Goal: Information Seeking & Learning: Compare options

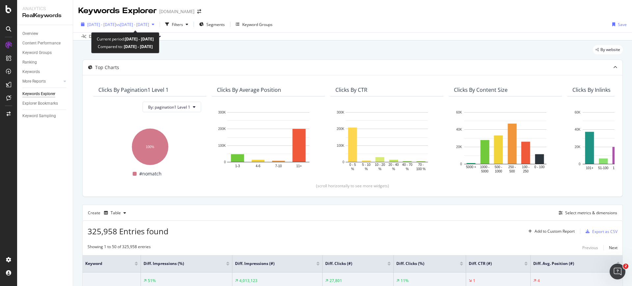
click at [148, 26] on span "vs 2024 Aug. 1st - Aug. 23rd" at bounding box center [132, 25] width 33 height 6
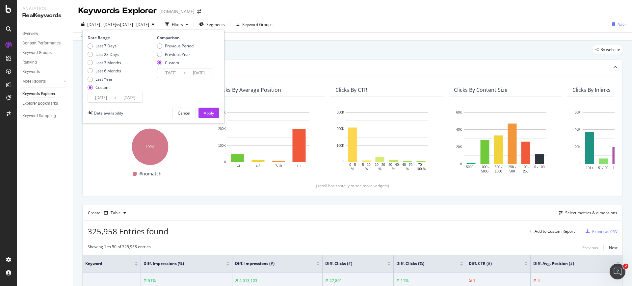
click at [97, 97] on input "2025/08/01" at bounding box center [101, 97] width 26 height 9
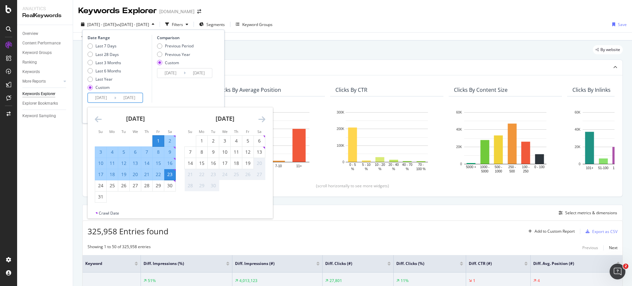
click at [161, 141] on div "1" at bounding box center [158, 141] width 11 height 7
click at [167, 182] on div "30" at bounding box center [169, 186] width 11 height 11
type input "2025/08/30"
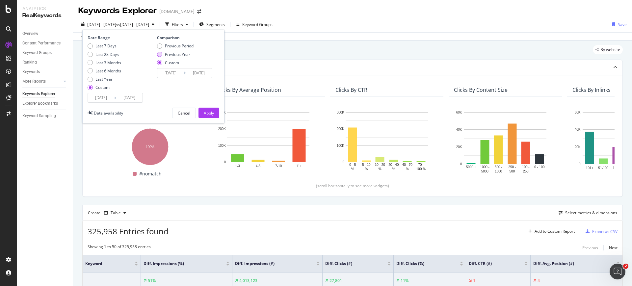
click at [186, 54] on div "Previous Year" at bounding box center [177, 55] width 25 height 6
type input "2024/08/02"
type input "[DATE]"
click at [174, 76] on input "2024/08/02" at bounding box center [170, 73] width 26 height 9
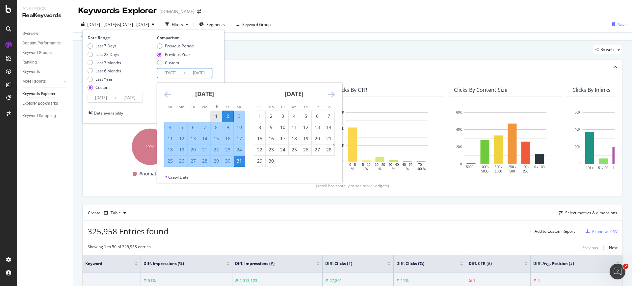
click at [213, 114] on div "1" at bounding box center [216, 116] width 11 height 7
type input "[DATE]"
click at [238, 166] on div "31" at bounding box center [239, 161] width 11 height 11
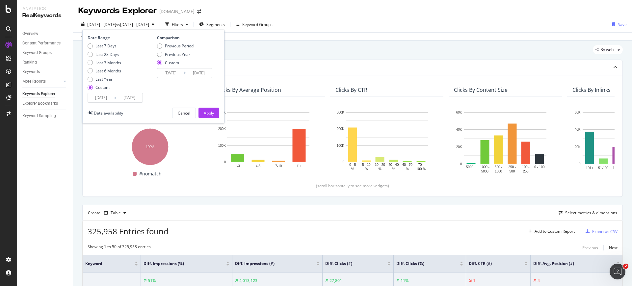
click at [209, 107] on div "Date Range Last 7 Days Last 28 Days Last 3 Months Last 6 Months Last Year Custo…" at bounding box center [153, 77] width 142 height 94
click at [209, 111] on div "Apply" at bounding box center [209, 113] width 10 height 6
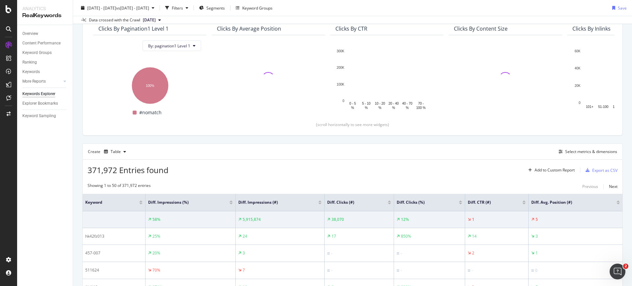
scroll to position [82, 0]
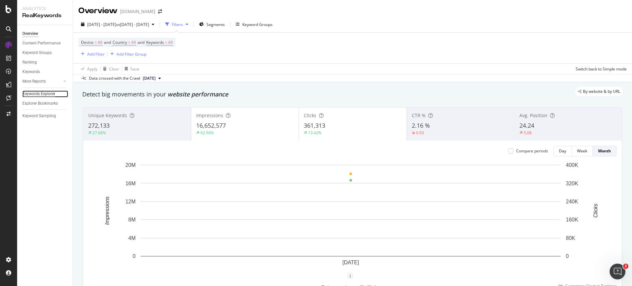
click at [36, 91] on div "Keywords Explorer" at bounding box center [38, 94] width 33 height 7
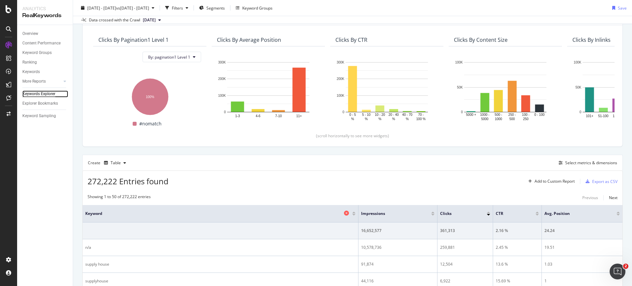
scroll to position [82, 0]
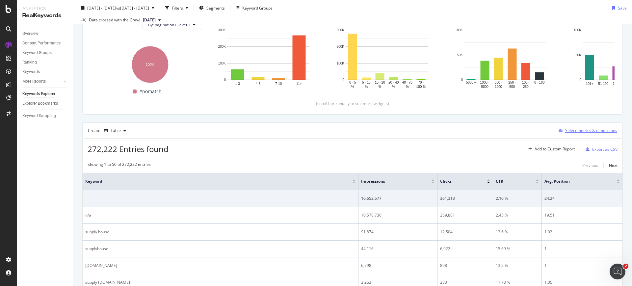
click at [556, 131] on div "button" at bounding box center [560, 131] width 9 height 4
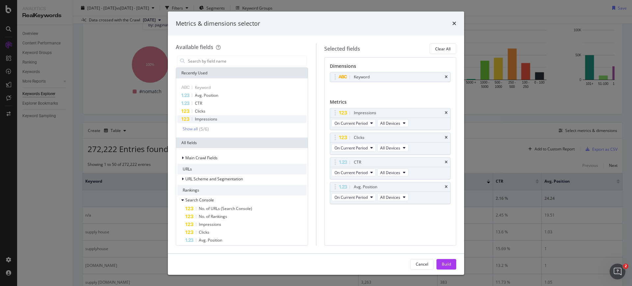
click at [233, 121] on div "Impressions" at bounding box center [242, 119] width 129 height 8
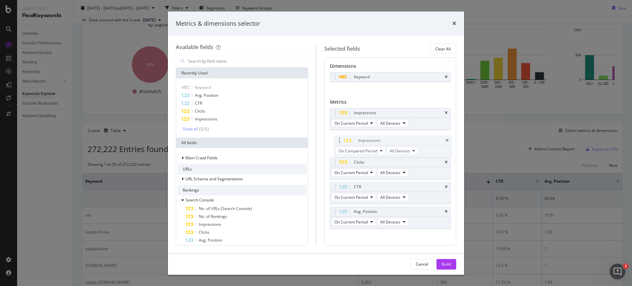
drag, startPoint x: 345, startPoint y: 211, endPoint x: 349, endPoint y: 138, distance: 72.9
click at [349, 139] on body "Analytics RealKeywords Overview Content Performance Keyword Groups Ranking Keyw…" at bounding box center [316, 143] width 632 height 286
click at [358, 120] on button "On Current Period" at bounding box center [354, 123] width 44 height 8
click at [359, 169] on span "Diff. between Periods - Value" at bounding box center [369, 172] width 64 height 6
click at [364, 145] on button "On Compared Period" at bounding box center [357, 148] width 50 height 8
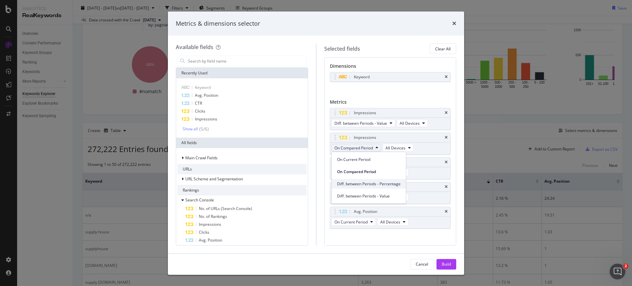
click at [374, 185] on span "Diff. between Periods - Percentage" at bounding box center [369, 184] width 64 height 6
click at [440, 263] on button "Build" at bounding box center [447, 264] width 20 height 11
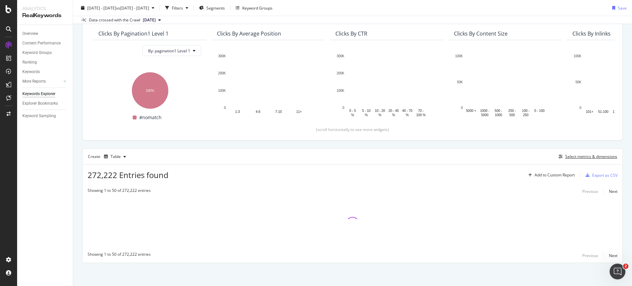
scroll to position [56, 0]
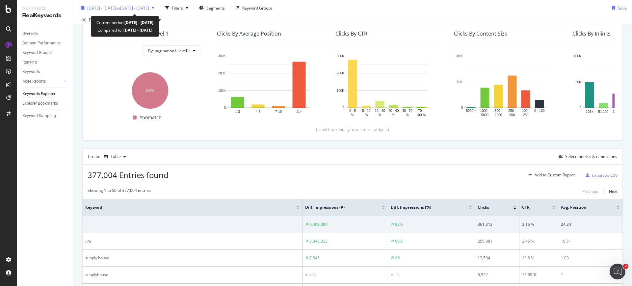
click at [136, 4] on div "2025 Aug. 1st - Aug. 31st vs 2024 Aug. 1st - Aug. 31st" at bounding box center [117, 8] width 79 height 10
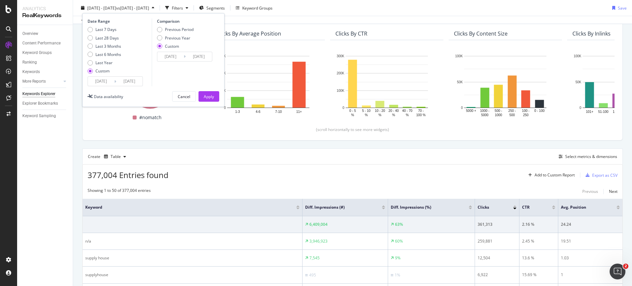
click at [98, 77] on input "2025/08/01" at bounding box center [101, 81] width 26 height 9
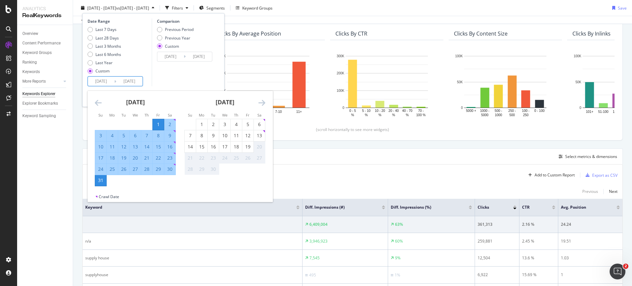
click at [105, 104] on div "[DATE]" at bounding box center [135, 105] width 81 height 28
click at [101, 104] on icon "Move backward to switch to the previous month." at bounding box center [98, 103] width 7 height 8
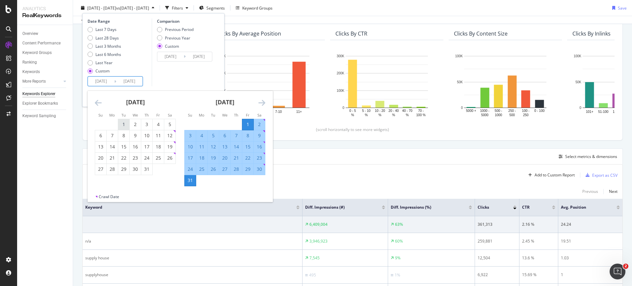
click at [124, 126] on div "1" at bounding box center [123, 124] width 11 height 7
type input "[DATE]"
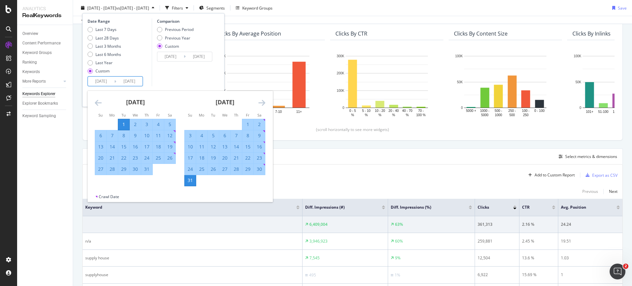
click at [150, 172] on div "31" at bounding box center [146, 169] width 11 height 7
type input "[DATE]"
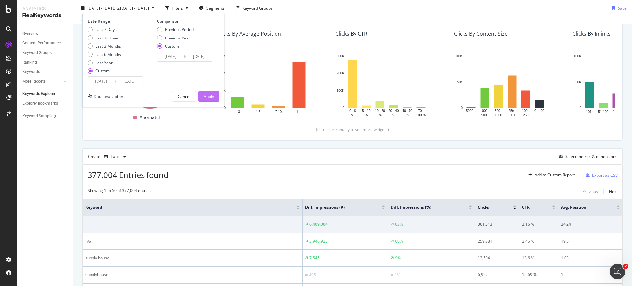
click at [209, 99] on div "Apply" at bounding box center [209, 97] width 10 height 10
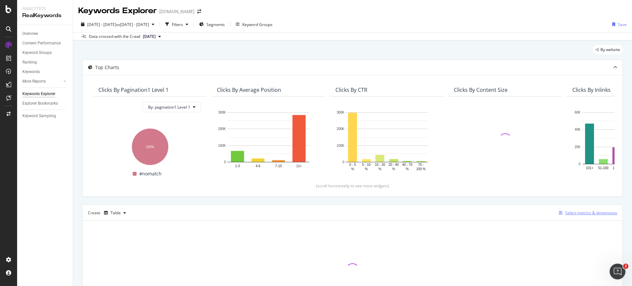
click at [559, 212] on icon "button" at bounding box center [561, 213] width 4 height 4
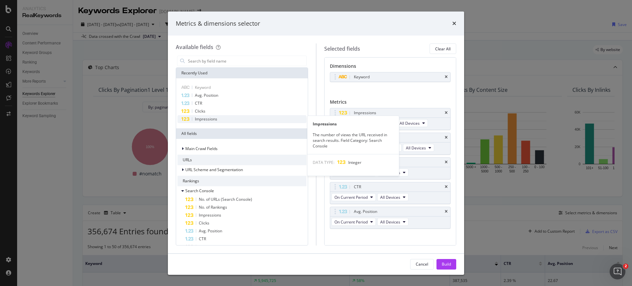
click at [238, 120] on div "Impressions" at bounding box center [242, 119] width 129 height 8
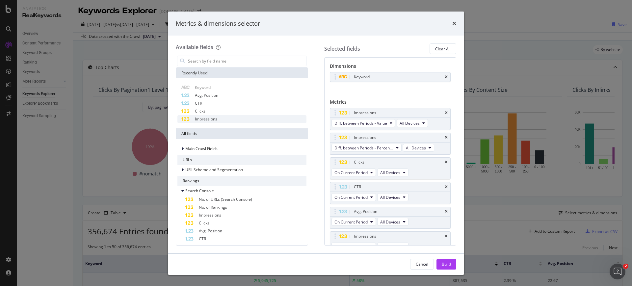
scroll to position [9, 0]
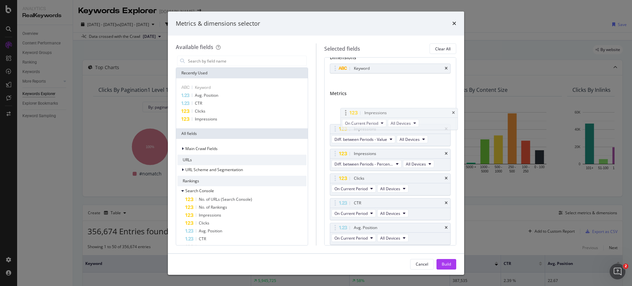
drag, startPoint x: 344, startPoint y: 225, endPoint x: 354, endPoint y: 107, distance: 118.0
click at [354, 107] on body "Analytics RealKeywords Overview Content Performance Keyword Groups Ranking Keyw…" at bounding box center [316, 143] width 632 height 286
click at [441, 263] on button "Build" at bounding box center [447, 264] width 20 height 11
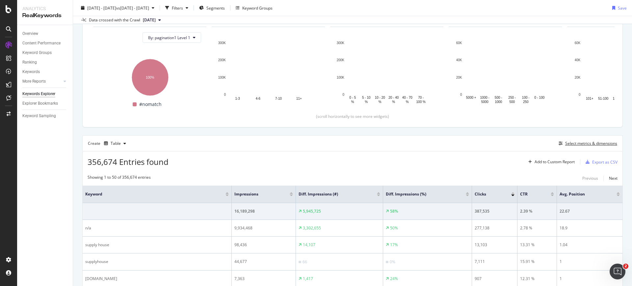
scroll to position [82, 0]
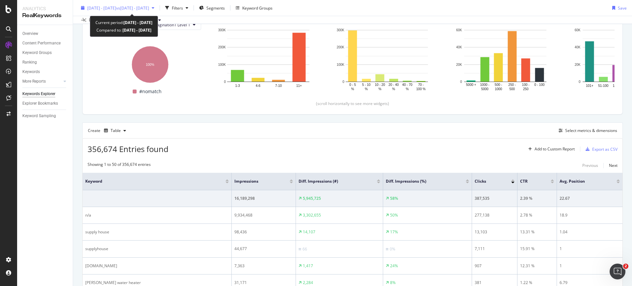
click at [136, 5] on span "vs 2024 Aug. 1st - Aug. 31st" at bounding box center [132, 8] width 33 height 6
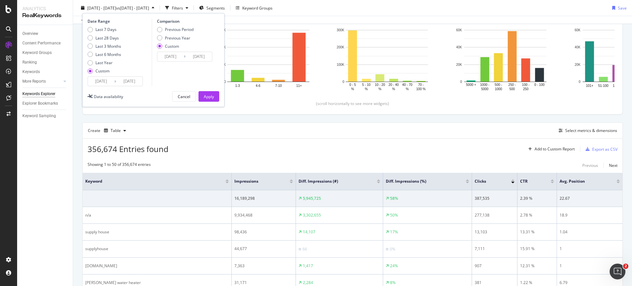
click at [104, 82] on input "[DATE]" at bounding box center [101, 81] width 26 height 9
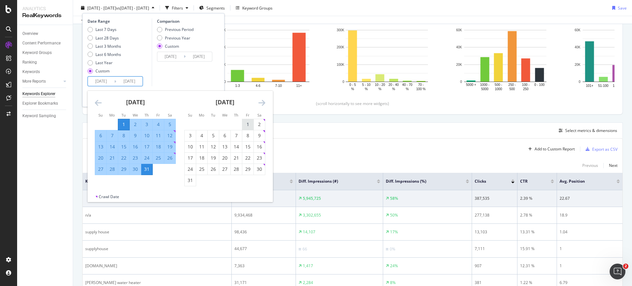
click at [248, 124] on div "1" at bounding box center [247, 124] width 11 height 7
type input "2025/08/01"
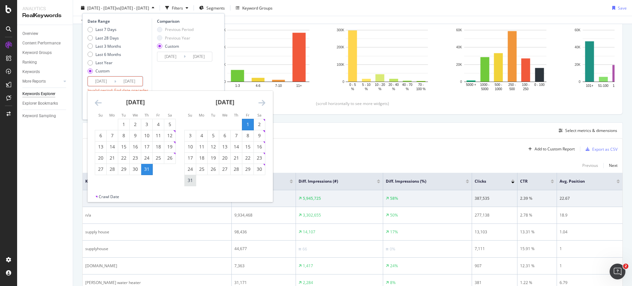
click at [189, 183] on div "31" at bounding box center [190, 180] width 11 height 7
type input "2025/08/31"
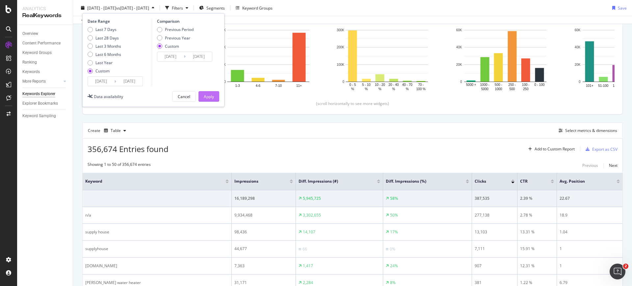
click at [210, 98] on div "Apply" at bounding box center [209, 97] width 10 height 6
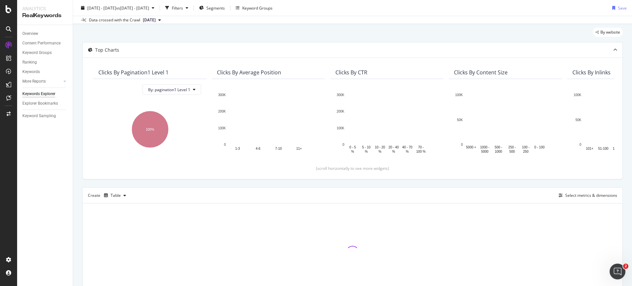
scroll to position [56, 0]
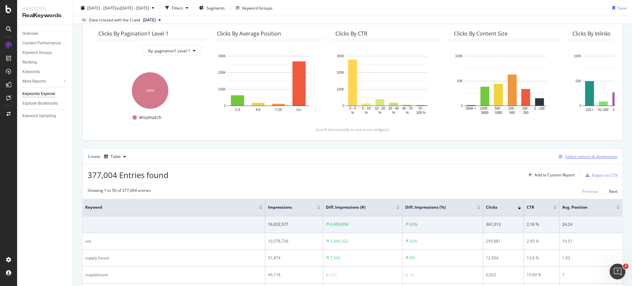
click at [558, 159] on div "Select metrics & dimensions" at bounding box center [586, 156] width 61 height 7
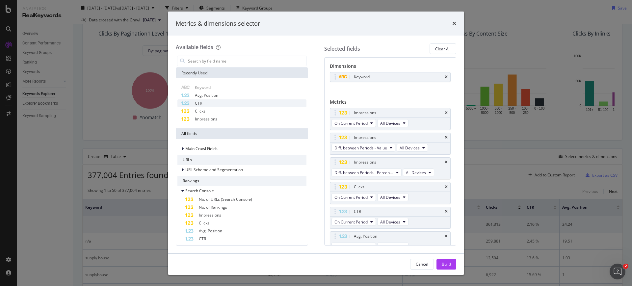
click at [238, 103] on div "CTR" at bounding box center [242, 103] width 129 height 8
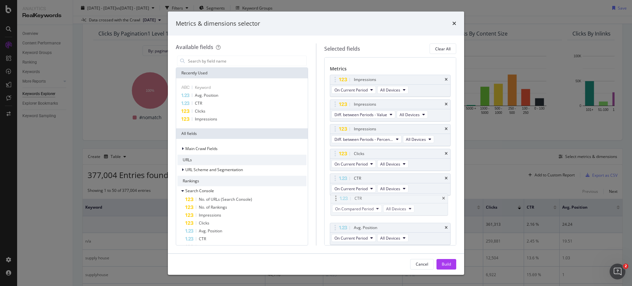
drag, startPoint x: 341, startPoint y: 227, endPoint x: 342, endPoint y: 198, distance: 29.0
click at [342, 198] on body "Analytics RealKeywords Overview Content Performance Keyword Groups Ranking Keyw…" at bounding box center [316, 143] width 632 height 286
click at [370, 212] on span "On Compared Period" at bounding box center [354, 214] width 39 height 6
click at [377, 251] on span "Diff. between Periods - Percentage" at bounding box center [369, 250] width 64 height 6
click at [446, 264] on div "Build" at bounding box center [446, 265] width 9 height 6
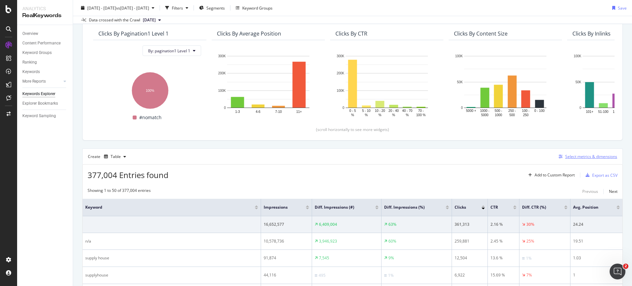
click at [556, 156] on div "button" at bounding box center [560, 157] width 9 height 4
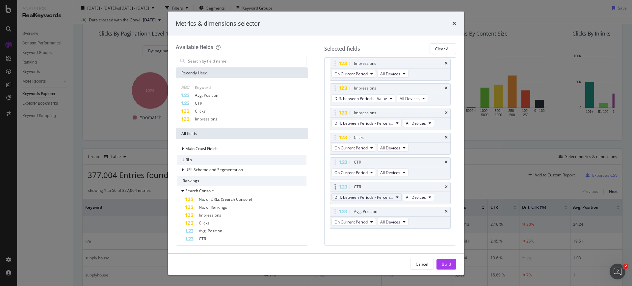
scroll to position [55, 0]
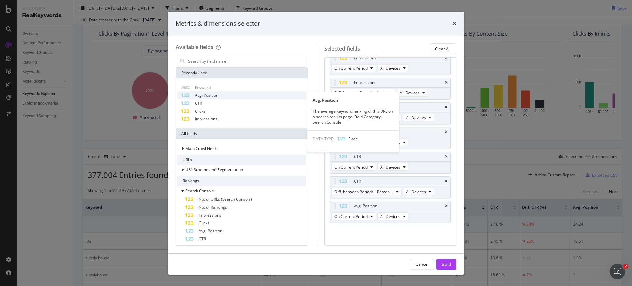
click at [240, 96] on div "Avg. Position" at bounding box center [242, 96] width 129 height 8
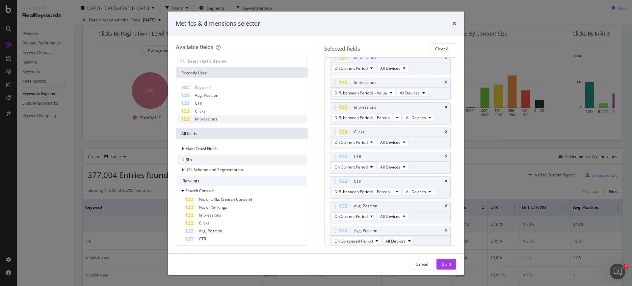
scroll to position [58, 0]
click at [372, 236] on span "On Compared Period" at bounding box center [354, 239] width 39 height 6
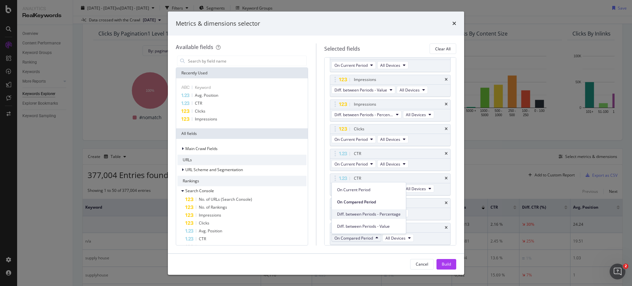
click at [378, 218] on div "Diff. between Periods - Percentage" at bounding box center [369, 215] width 74 height 10
click at [443, 264] on div "Build" at bounding box center [446, 265] width 9 height 6
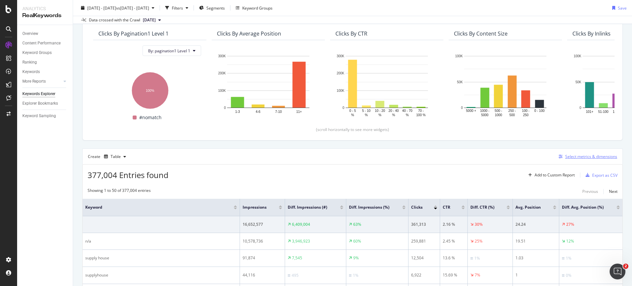
click at [559, 158] on icon "button" at bounding box center [561, 157] width 4 height 4
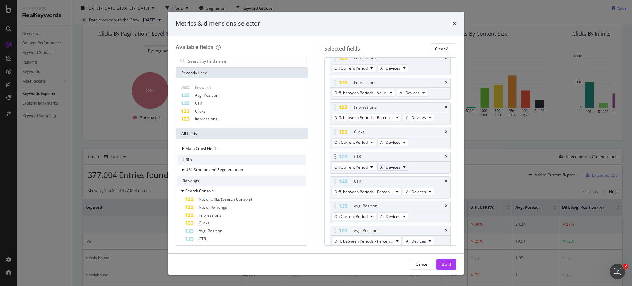
scroll to position [80, 0]
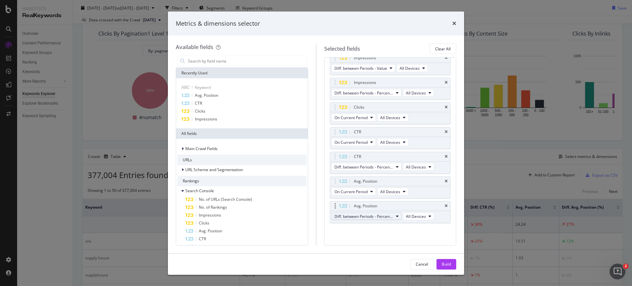
click at [382, 216] on span "Diff. between Periods - Percentage" at bounding box center [364, 217] width 59 height 6
drag, startPoint x: 372, startPoint y: 264, endPoint x: 378, endPoint y: 265, distance: 5.3
click at [372, 264] on span "Diff. between Periods - Value" at bounding box center [370, 265] width 66 height 6
click at [443, 266] on div "Build" at bounding box center [446, 265] width 9 height 6
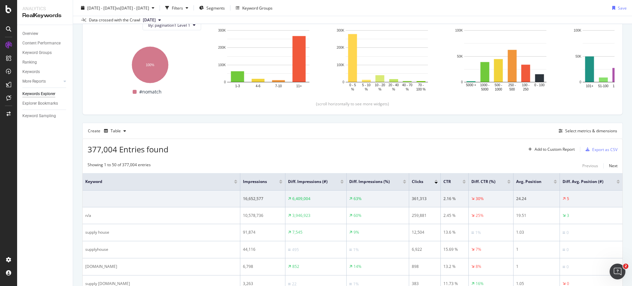
scroll to position [82, 0]
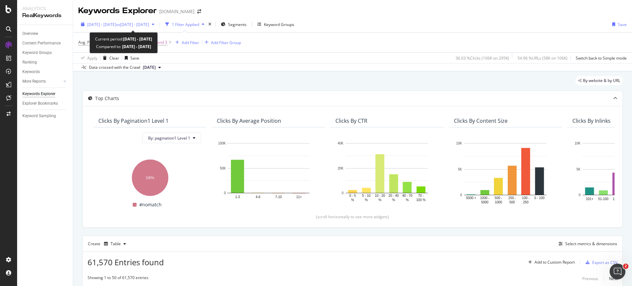
click at [144, 27] on span "vs 2024 Jan. 1st - Jan. 31st" at bounding box center [132, 25] width 33 height 6
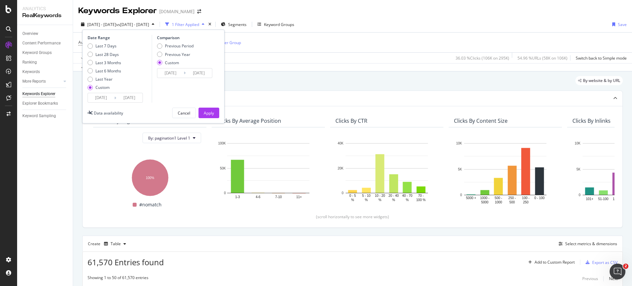
click at [101, 96] on input "2025/02/01" at bounding box center [101, 97] width 26 height 9
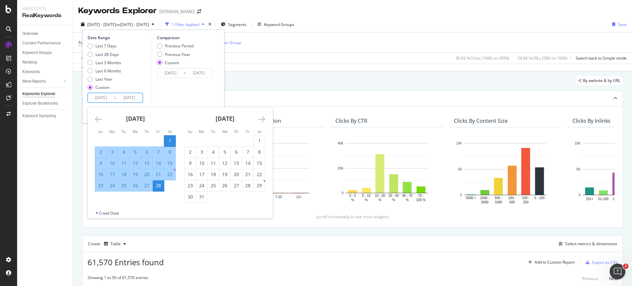
click at [259, 117] on icon "Move forward to switch to the next month." at bounding box center [262, 119] width 7 height 8
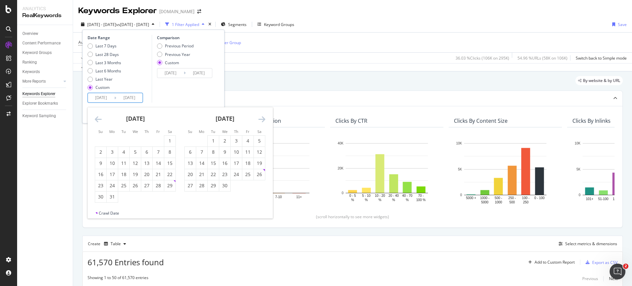
click at [259, 117] on icon "Move forward to switch to the next month." at bounding box center [262, 119] width 7 height 8
click at [249, 139] on div "1" at bounding box center [247, 141] width 11 height 7
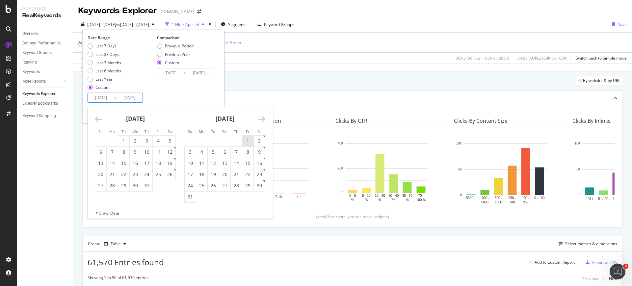
type input "2025/08/01"
click at [190, 198] on div "31" at bounding box center [190, 197] width 11 height 7
type input "2025/08/31"
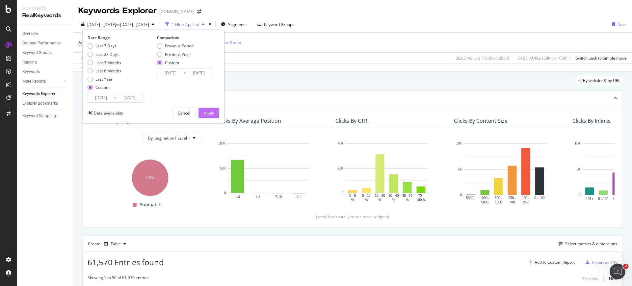
click at [211, 113] on div "Apply" at bounding box center [209, 113] width 10 height 6
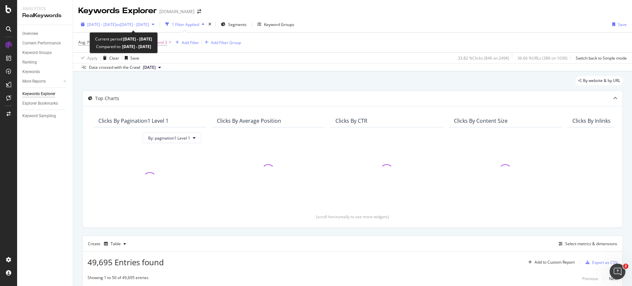
click at [107, 22] on span "2025 Aug. 1st - Aug. 31st" at bounding box center [101, 25] width 29 height 6
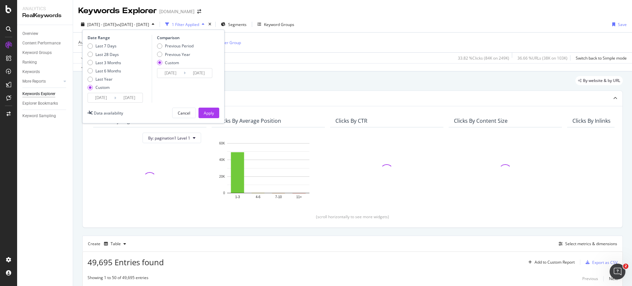
click at [105, 97] on input "2025/08/01" at bounding box center [101, 97] width 26 height 9
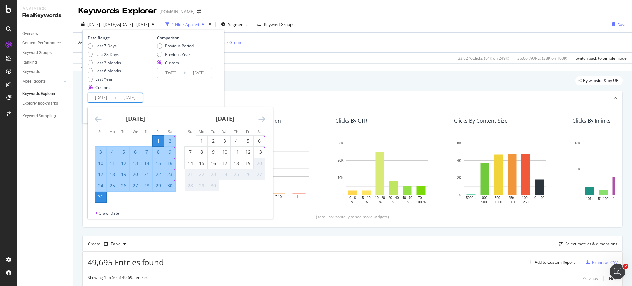
click at [165, 93] on div "Comparison Previous Period Previous Year Custom 2024/01/01 Navigate forward to …" at bounding box center [183, 69] width 63 height 68
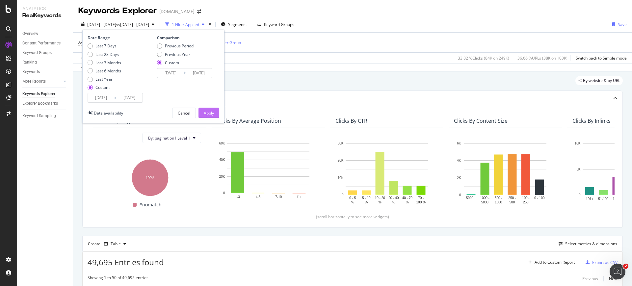
click at [207, 111] on div "Apply" at bounding box center [209, 113] width 10 height 6
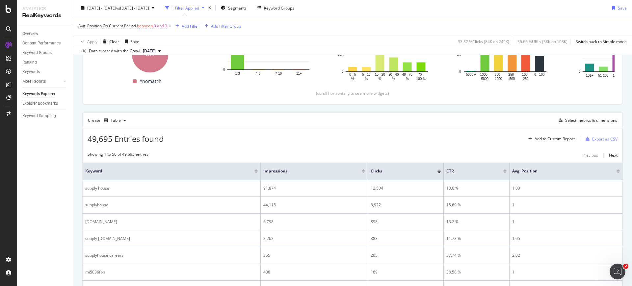
scroll to position [82, 0]
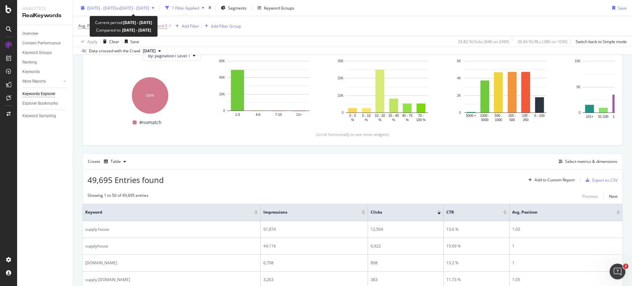
click at [115, 7] on span "2025 Aug. 1st - Aug. 31st" at bounding box center [101, 8] width 29 height 6
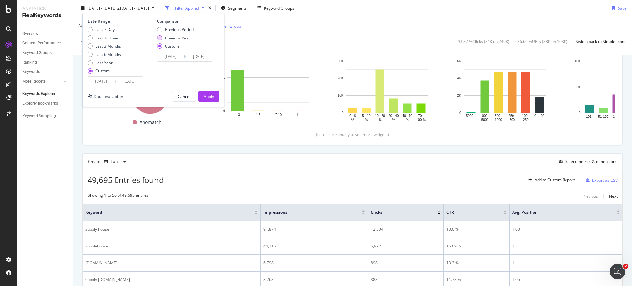
click at [184, 37] on div "Previous Year" at bounding box center [177, 38] width 25 height 6
type input "2024/08/02"
type input "2024/09/01"
click at [176, 54] on input "2024/08/02" at bounding box center [170, 56] width 26 height 9
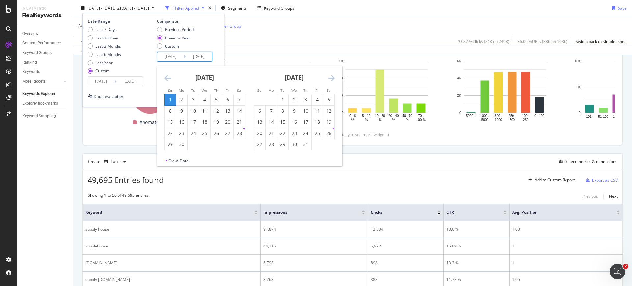
click at [172, 81] on div "[DATE]" at bounding box center [204, 80] width 81 height 28
click at [169, 80] on icon "Move backward to switch to the previous month." at bounding box center [167, 78] width 7 height 8
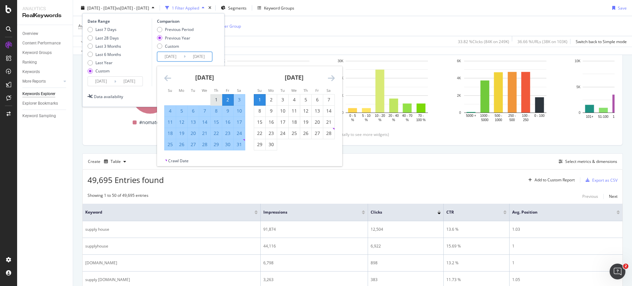
click at [216, 101] on div "1" at bounding box center [216, 100] width 11 height 7
type input "[DATE]"
click at [238, 144] on div "31" at bounding box center [239, 144] width 11 height 7
type input "[DATE]"
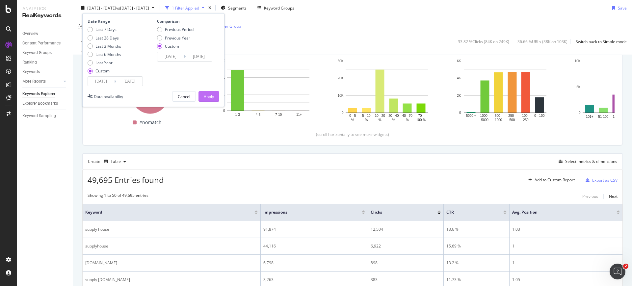
click at [216, 95] on button "Apply" at bounding box center [209, 96] width 21 height 11
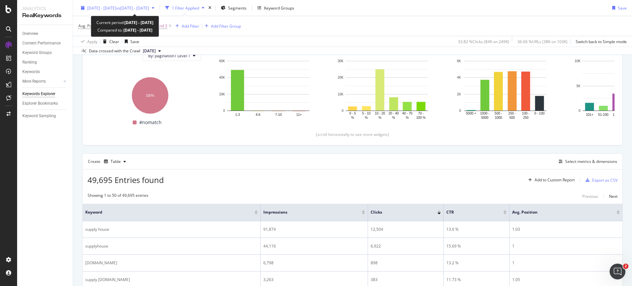
click at [116, 8] on span "2025 Aug. 1st - Aug. 31st" at bounding box center [101, 8] width 29 height 6
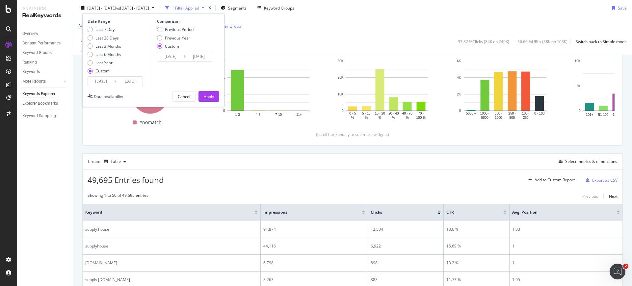
click at [106, 81] on input "2025/08/01" at bounding box center [101, 81] width 26 height 9
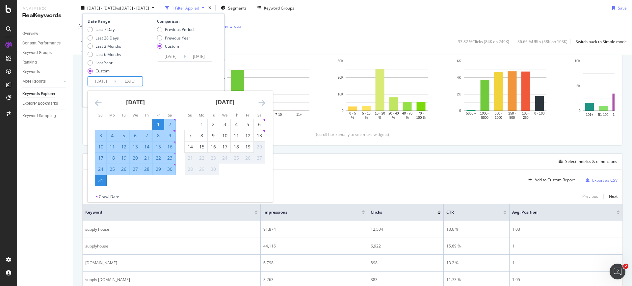
click at [94, 101] on div "August 2025 1 2 3 4 5 6 7 8 9 10 11 12 13 14 15 16 17 18 19 20 21 22 23 24 25 2…" at bounding box center [136, 139] width 90 height 96
click at [98, 102] on icon "Move backward to switch to the previous month." at bounding box center [98, 103] width 7 height 8
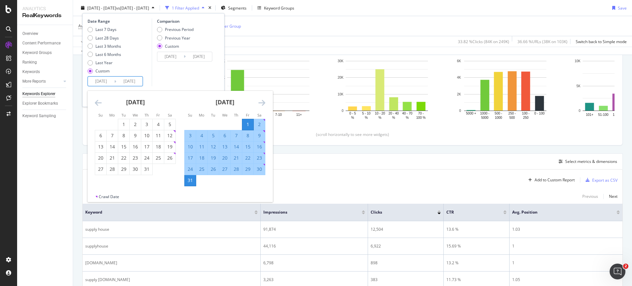
click at [98, 102] on icon "Move backward to switch to the previous month." at bounding box center [98, 103] width 7 height 8
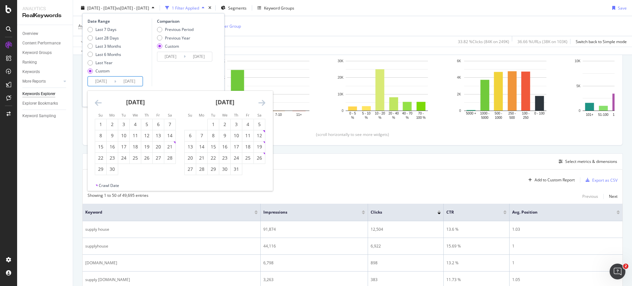
click at [98, 102] on icon "Move backward to switch to the previous month." at bounding box center [98, 103] width 7 height 8
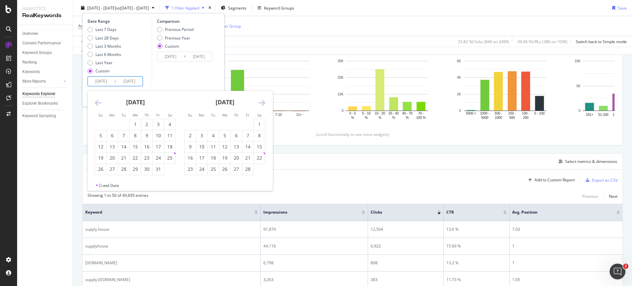
click at [98, 102] on icon "Move backward to switch to the previous month." at bounding box center [98, 103] width 7 height 8
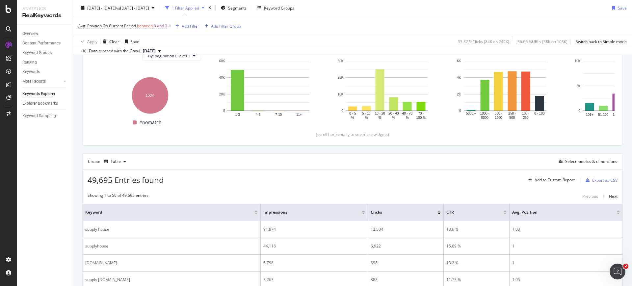
click at [342, 154] on div "Create Table Select metrics & dimensions" at bounding box center [352, 162] width 541 height 16
click at [38, 33] on div "Overview" at bounding box center [30, 33] width 16 height 7
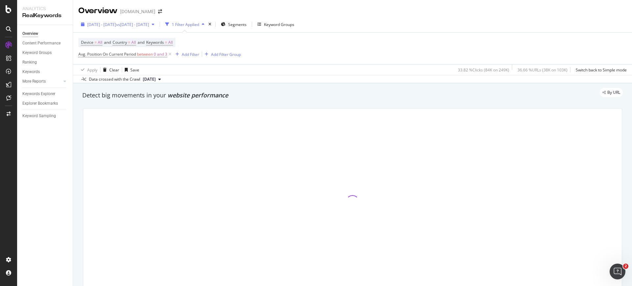
click at [141, 29] on div "2025 Aug. 1st - Aug. 31st vs 2024 Aug. 1st - Aug. 31st" at bounding box center [117, 24] width 79 height 10
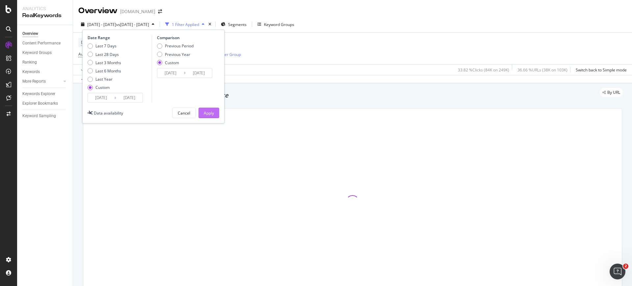
drag, startPoint x: 202, startPoint y: 111, endPoint x: 207, endPoint y: 118, distance: 8.2
click at [202, 111] on button "Apply" at bounding box center [209, 113] width 21 height 11
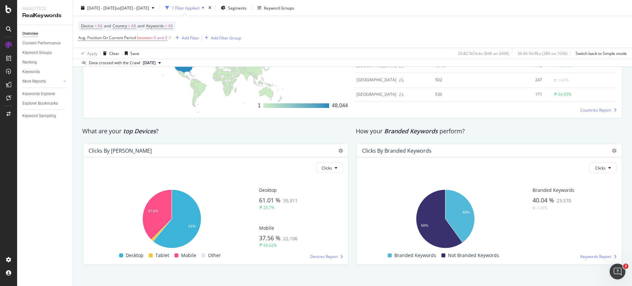
scroll to position [1050, 0]
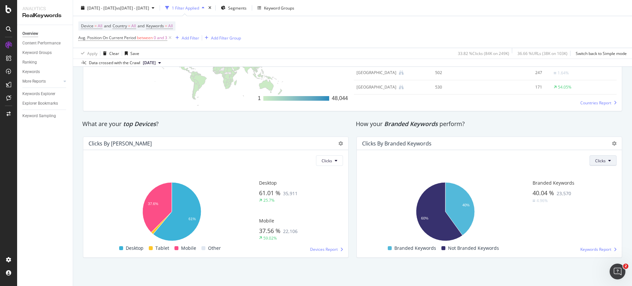
click at [603, 160] on button "Clicks" at bounding box center [603, 160] width 27 height 11
click at [566, 153] on div "Clicks Hold CTRL while clicking to filter the report. 40% 60% Is Branded No. of…" at bounding box center [489, 203] width 265 height 107
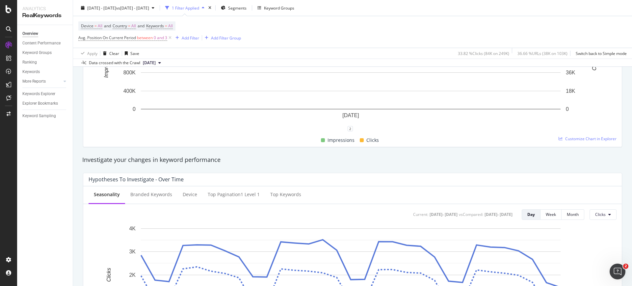
scroll to position [0, 0]
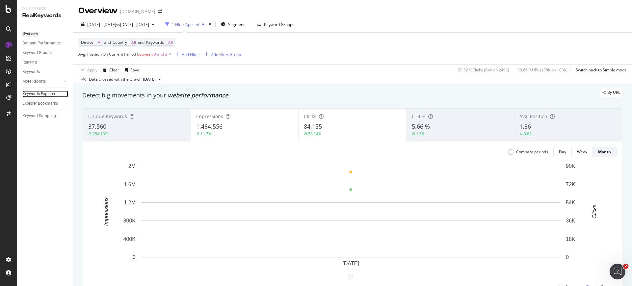
click at [34, 95] on div "Keywords Explorer" at bounding box center [38, 94] width 33 height 7
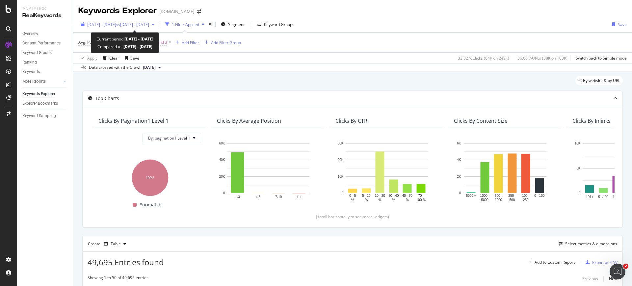
click at [137, 26] on span "vs 2024 Aug. 1st - Aug. 31st" at bounding box center [132, 25] width 33 height 6
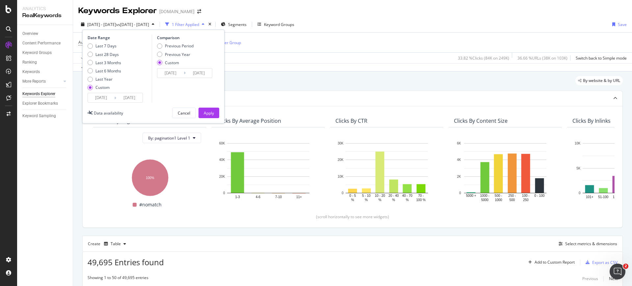
click at [102, 97] on input "2025/08/01" at bounding box center [101, 97] width 26 height 9
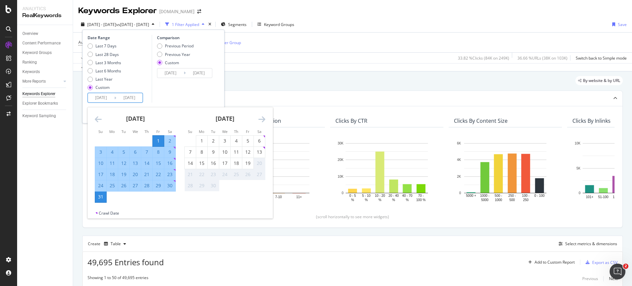
click at [101, 125] on div "[DATE]" at bounding box center [135, 121] width 81 height 28
click at [100, 123] on icon "Move backward to switch to the previous month." at bounding box center [98, 119] width 7 height 8
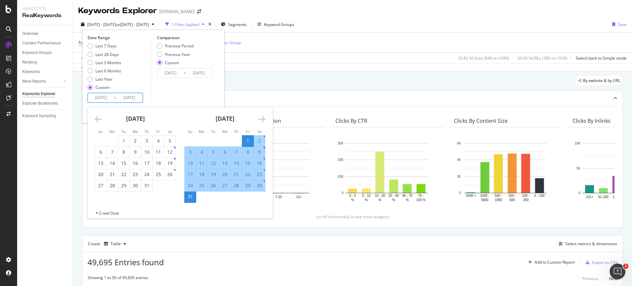
click at [100, 123] on icon "Move backward to switch to the previous month." at bounding box center [98, 119] width 7 height 8
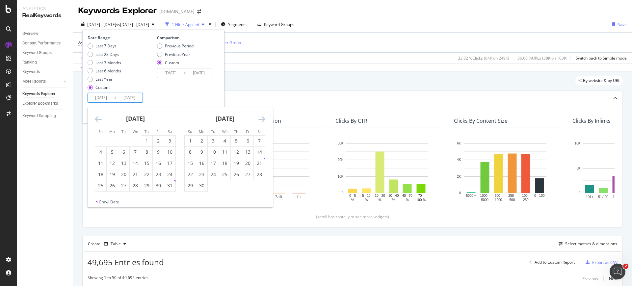
click at [100, 123] on icon "Move backward to switch to the previous month." at bounding box center [98, 119] width 7 height 8
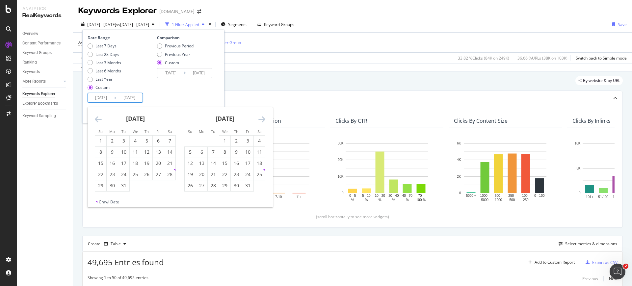
click at [100, 123] on icon "Move backward to switch to the previous month." at bounding box center [98, 119] width 7 height 8
click at [147, 141] on div "1" at bounding box center [146, 141] width 11 height 7
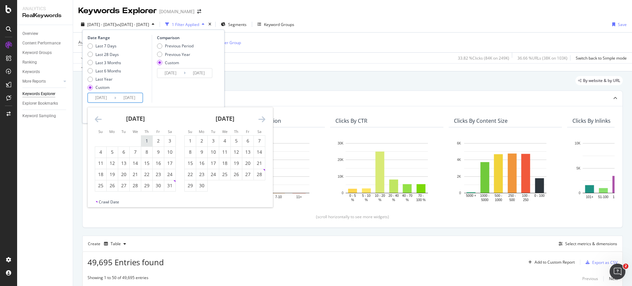
type input "[DATE]"
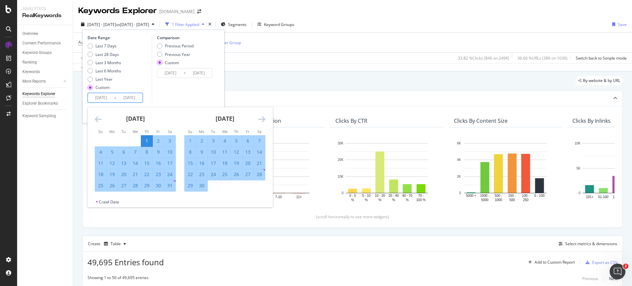
click at [167, 186] on div "31" at bounding box center [169, 185] width 11 height 7
type input "[DATE]"
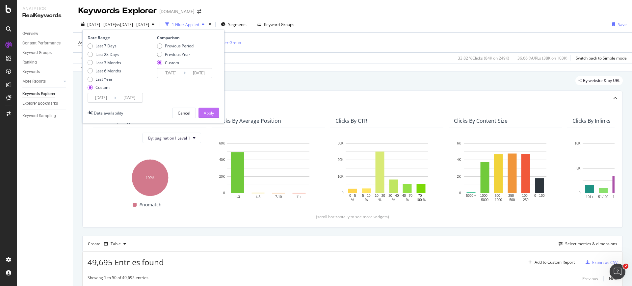
click at [200, 113] on button "Apply" at bounding box center [209, 113] width 21 height 11
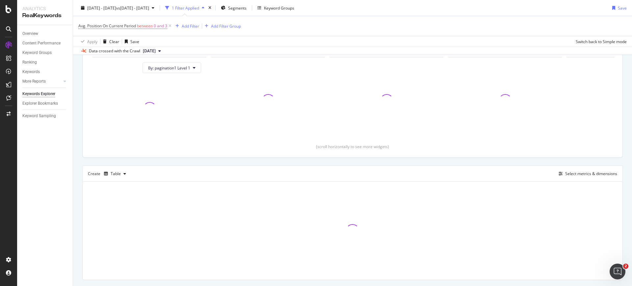
scroll to position [82, 0]
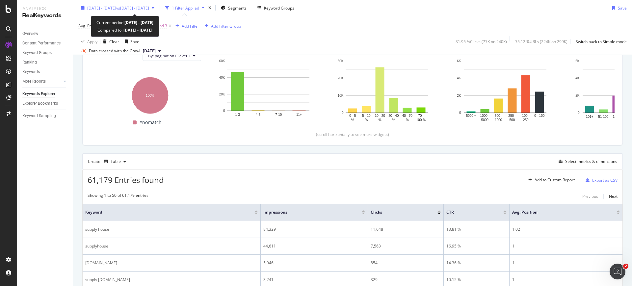
click at [140, 9] on span "vs 2024 Aug. 1st - Aug. 31st" at bounding box center [132, 8] width 33 height 6
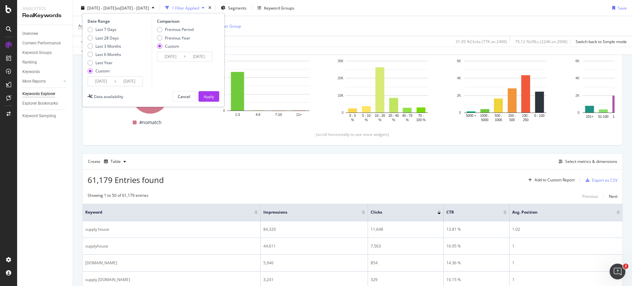
click at [108, 83] on input "[DATE]" at bounding box center [101, 81] width 26 height 9
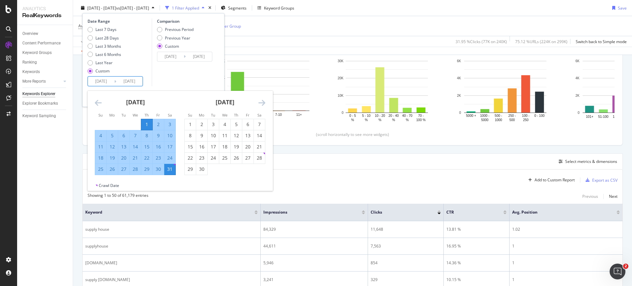
click at [98, 102] on icon "Move backward to switch to the previous month." at bounding box center [98, 103] width 7 height 8
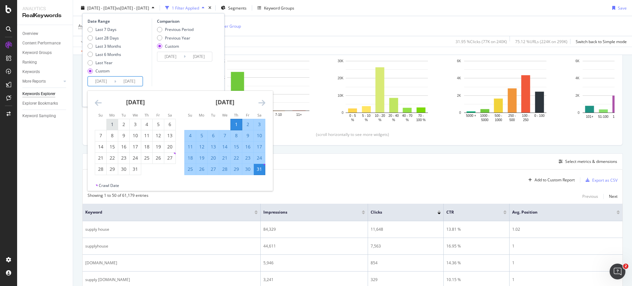
click at [114, 122] on div "1" at bounding box center [112, 124] width 11 height 7
type input "[DATE]"
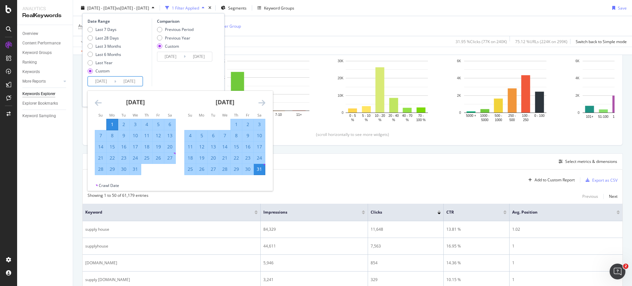
click at [137, 172] on div "31" at bounding box center [135, 169] width 11 height 7
type input "[DATE]"
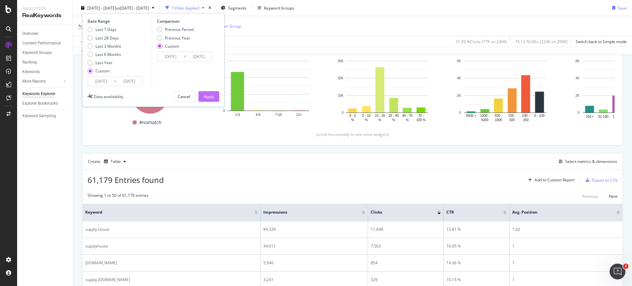
click at [205, 97] on div "Apply" at bounding box center [209, 97] width 10 height 6
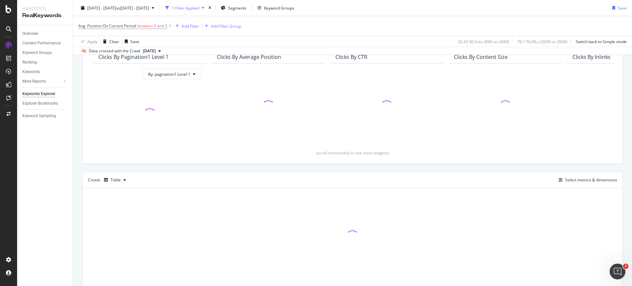
scroll to position [82, 0]
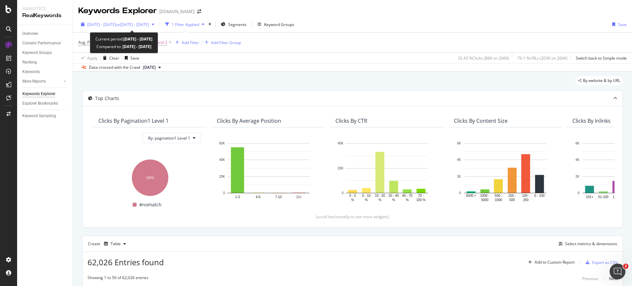
click at [116, 27] on span "[DATE] - [DATE]" at bounding box center [101, 25] width 29 height 6
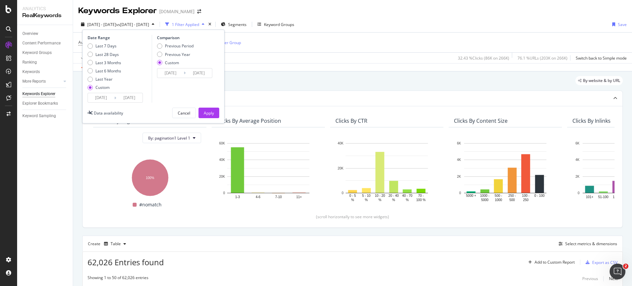
click at [97, 97] on input "[DATE]" at bounding box center [101, 97] width 26 height 9
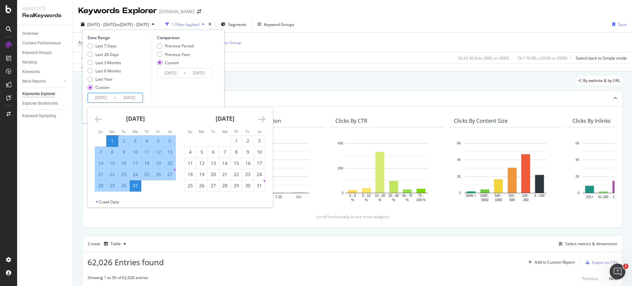
click at [264, 119] on icon "Move forward to switch to the next month." at bounding box center [262, 119] width 7 height 8
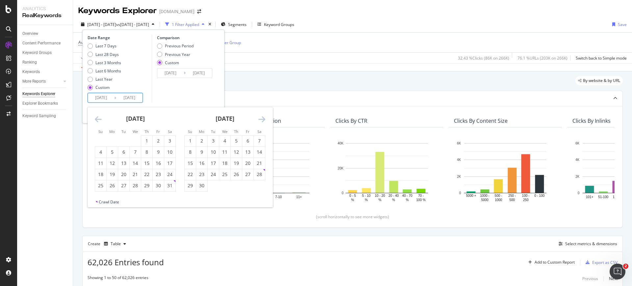
click at [264, 119] on icon "Move forward to switch to the next month." at bounding box center [262, 119] width 7 height 8
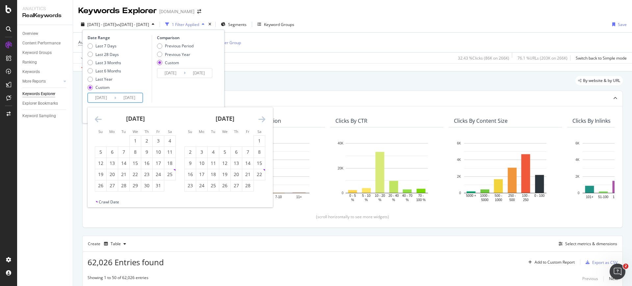
click at [264, 119] on icon "Move forward to switch to the next month." at bounding box center [262, 119] width 7 height 8
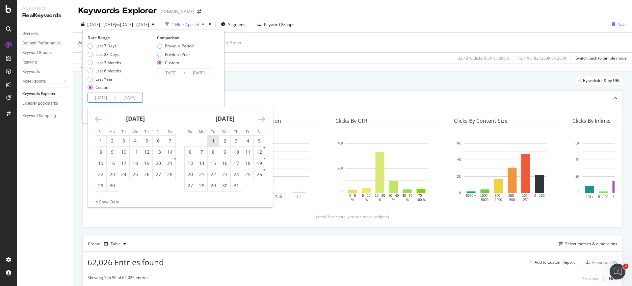
click at [215, 141] on div "1" at bounding box center [213, 141] width 11 height 7
type input "[DATE]"
click at [233, 185] on div "31" at bounding box center [236, 185] width 11 height 7
type input "[DATE]"
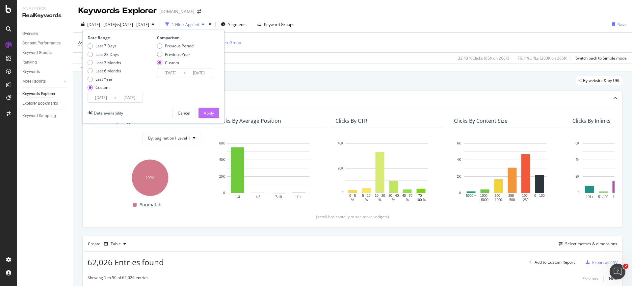
click at [211, 111] on div "Apply" at bounding box center [209, 113] width 10 height 6
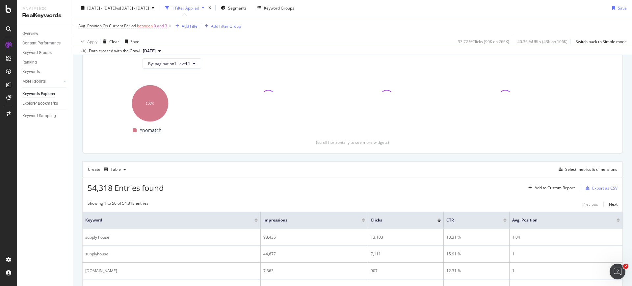
scroll to position [82, 0]
